Goal: Task Accomplishment & Management: Manage account settings

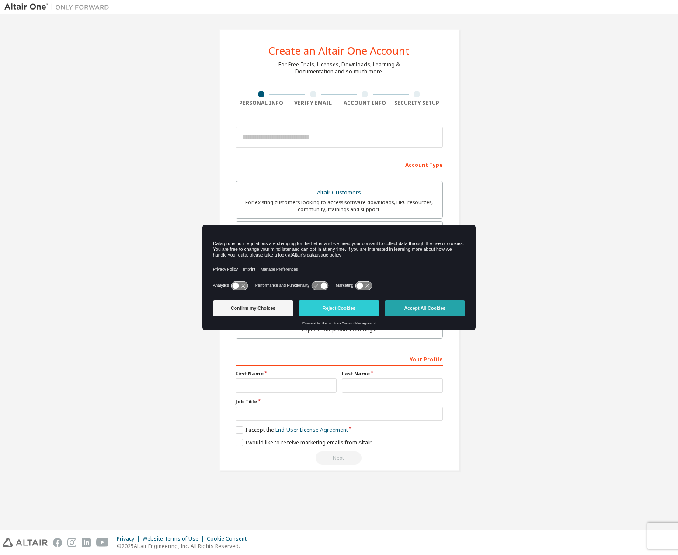
click at [422, 307] on button "Accept All Cookies" at bounding box center [424, 308] width 80 height 16
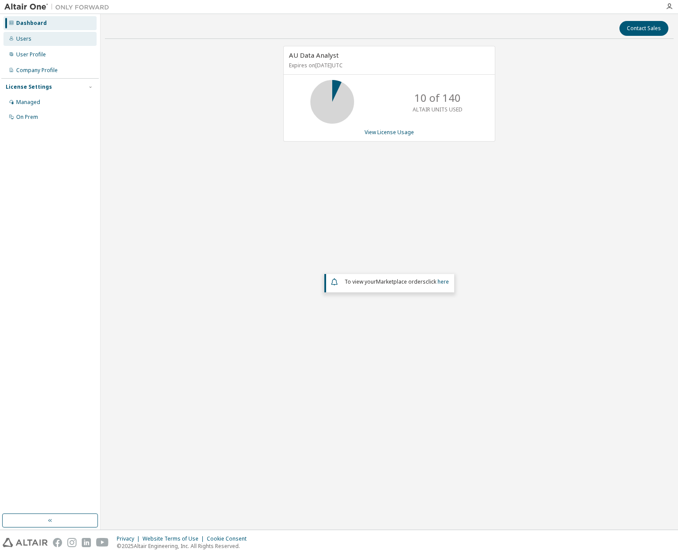
click at [39, 41] on div "Users" at bounding box center [49, 39] width 93 height 14
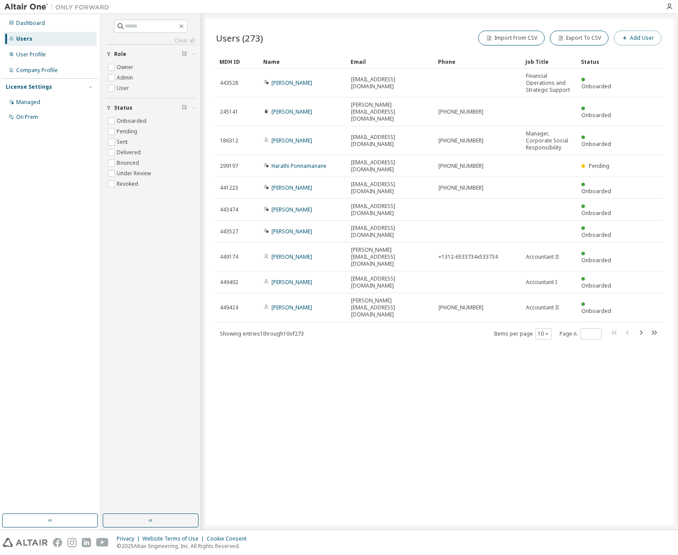
click at [635, 42] on button "Add User" at bounding box center [637, 38] width 48 height 15
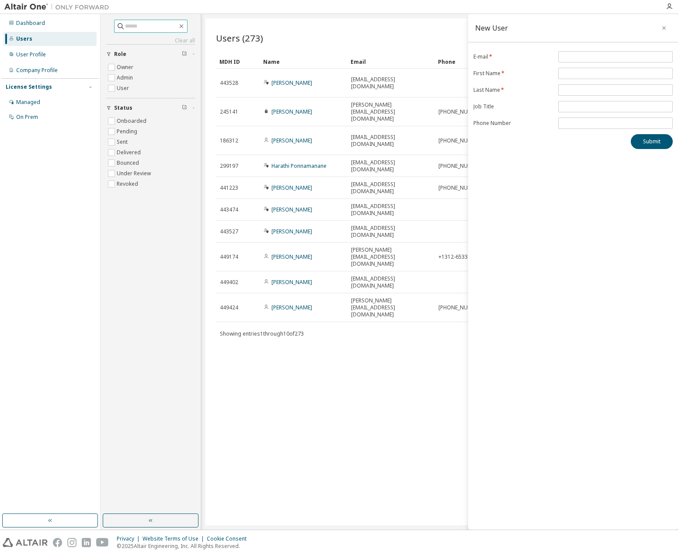
click at [146, 29] on input "text" at bounding box center [151, 26] width 52 height 9
click at [143, 22] on input "text" at bounding box center [151, 26] width 52 height 9
click at [142, 27] on input "text" at bounding box center [151, 26] width 52 height 9
paste input "**********"
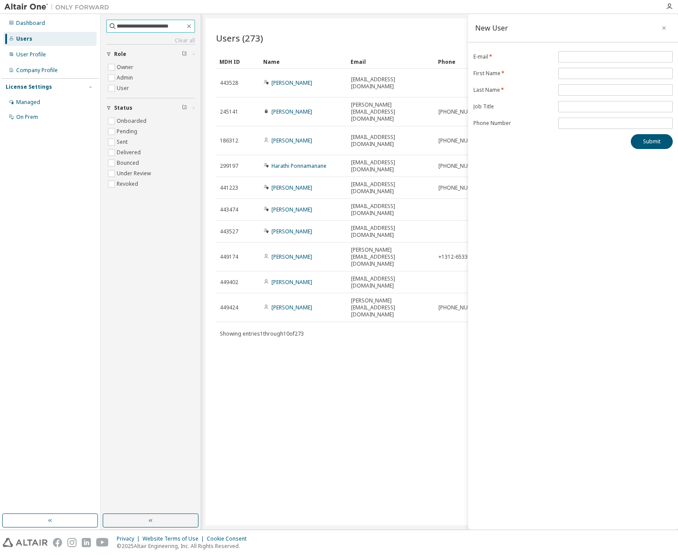
type input "**********"
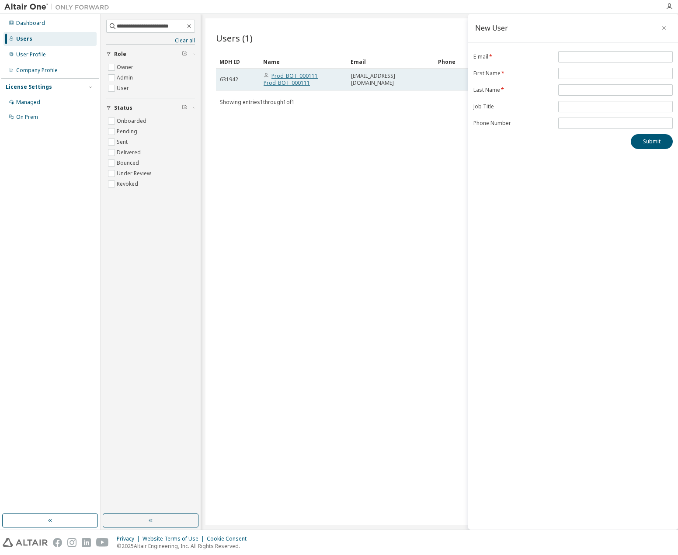
click at [285, 81] on link "Prod_BOT_000111 Prod_BOT_000111" at bounding box center [290, 79] width 54 height 14
click at [301, 80] on link "Prod_BOT_000111 Prod_BOT_000111" at bounding box center [290, 79] width 54 height 14
click at [664, 27] on icon "button" at bounding box center [664, 27] width 6 height 7
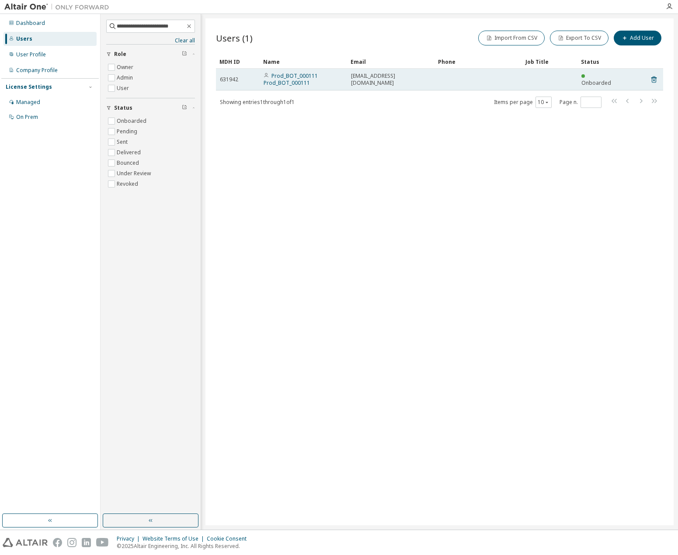
click at [591, 79] on span "Onboarded" at bounding box center [596, 82] width 30 height 7
click at [275, 78] on link "Prod_BOT_000111 Prod_BOT_000111" at bounding box center [290, 79] width 54 height 14
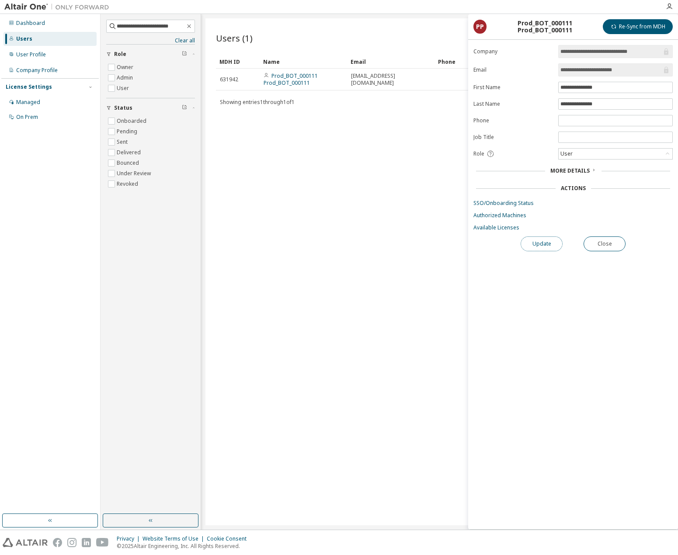
click at [537, 245] on button "Update" at bounding box center [541, 243] width 42 height 15
click at [501, 203] on link "SSO/Onboarding Status" at bounding box center [572, 203] width 199 height 7
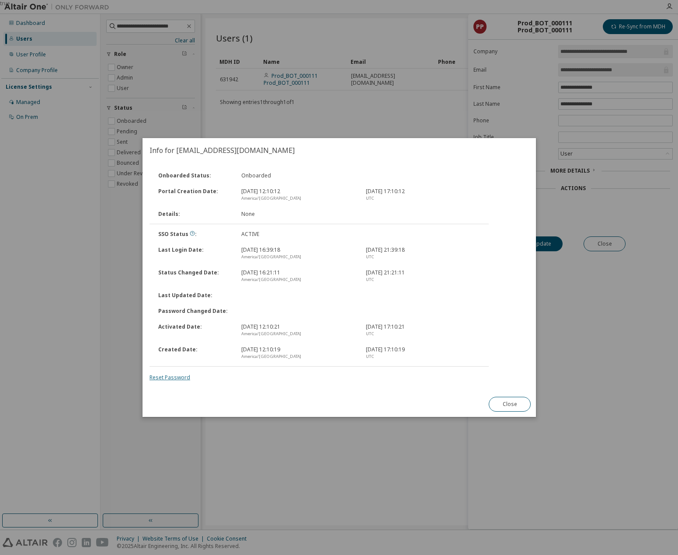
click at [170, 377] on link "Reset Password" at bounding box center [169, 377] width 41 height 7
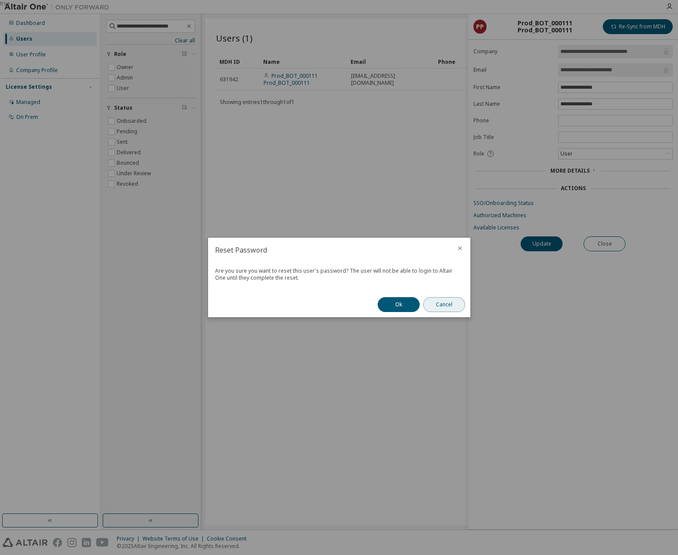
click at [447, 305] on button "Cancel" at bounding box center [444, 304] width 42 height 15
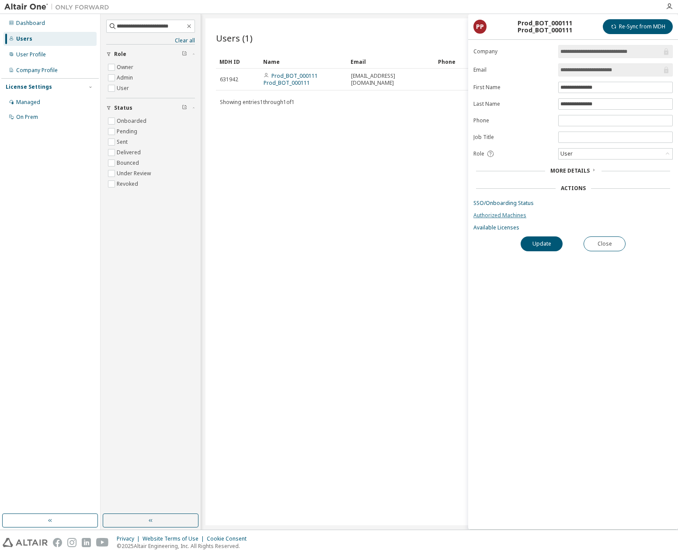
click at [508, 215] on link "Authorized Machines" at bounding box center [572, 215] width 199 height 7
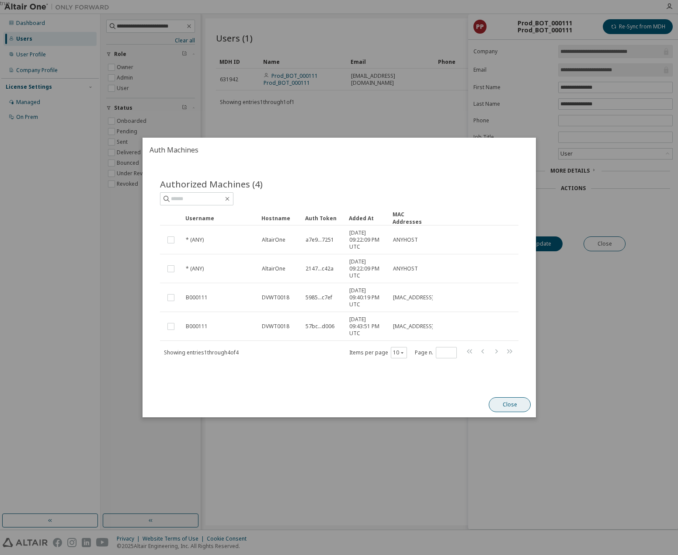
click at [501, 402] on button "Close" at bounding box center [509, 404] width 42 height 15
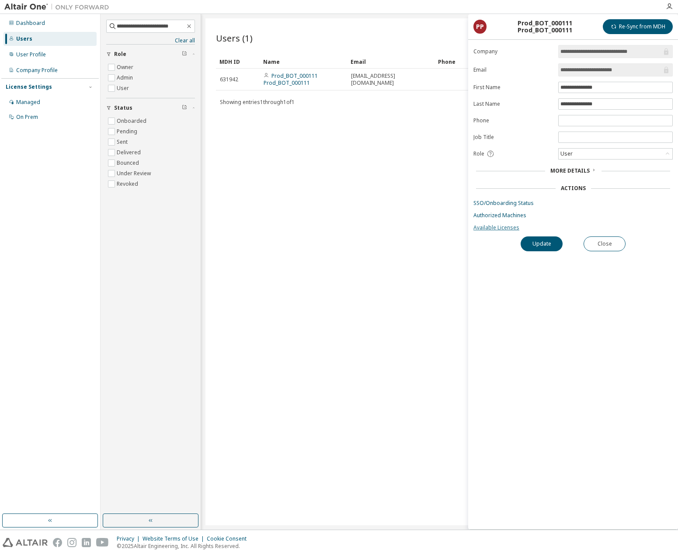
click at [499, 227] on link "Available Licenses" at bounding box center [572, 227] width 199 height 7
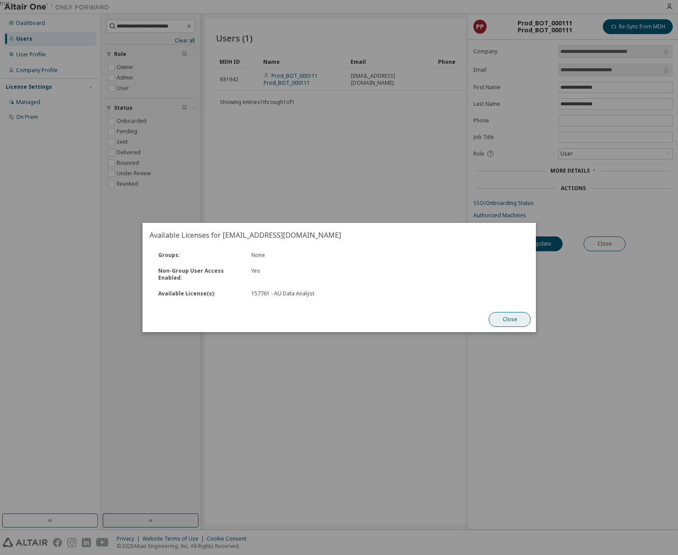
click at [498, 315] on button "Close" at bounding box center [509, 319] width 42 height 15
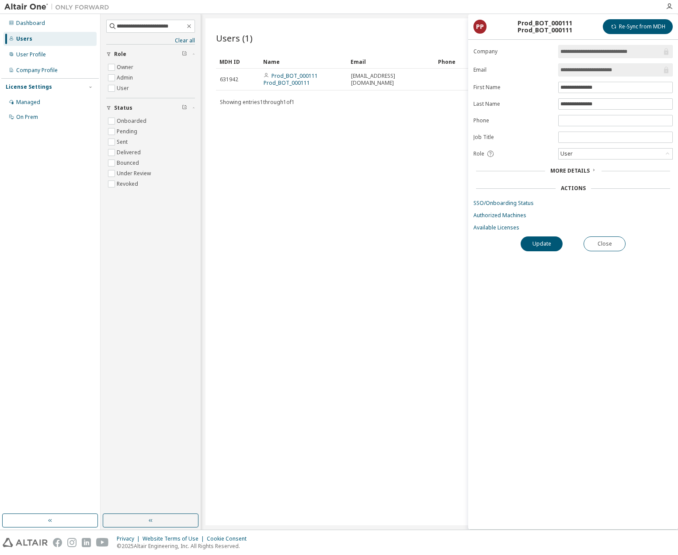
click at [560, 173] on span "More Details" at bounding box center [569, 170] width 39 height 7
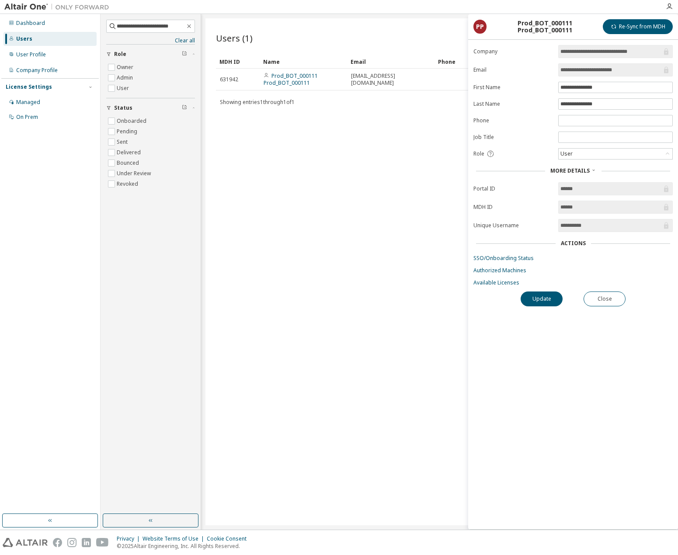
click at [566, 245] on div "Actions" at bounding box center [573, 243] width 25 height 7
click at [648, 29] on button "Re-Sync from MDH" at bounding box center [637, 26] width 70 height 15
click at [537, 297] on button "Update" at bounding box center [541, 298] width 42 height 15
click at [494, 259] on link "SSO/Onboarding Status" at bounding box center [572, 258] width 199 height 7
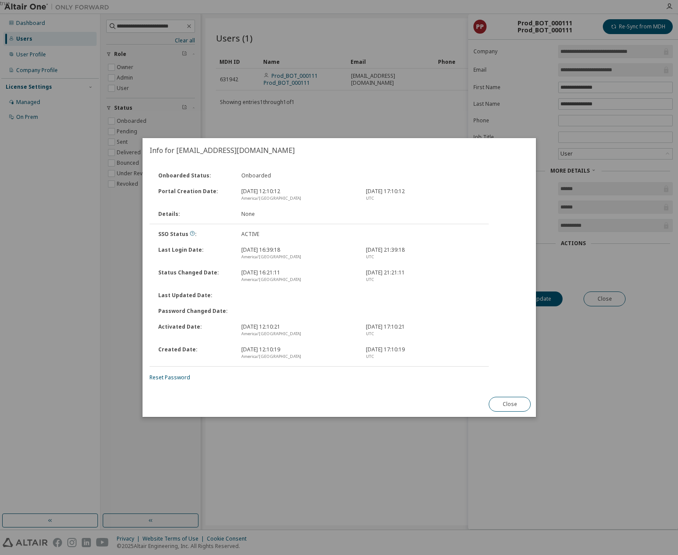
click at [330, 194] on div "[DATE] 12:10:12 America/[GEOGRAPHIC_DATA]" at bounding box center [297, 195] width 125 height 14
click at [191, 234] on icon at bounding box center [192, 233] width 5 height 5
click at [305, 405] on div "Info for [EMAIL_ADDRESS][DOMAIN_NAME] Onboarded Status : Onboarded Portal Creat…" at bounding box center [338, 277] width 393 height 279
click at [516, 401] on button "Close" at bounding box center [509, 404] width 42 height 15
